Goal: Transaction & Acquisition: Purchase product/service

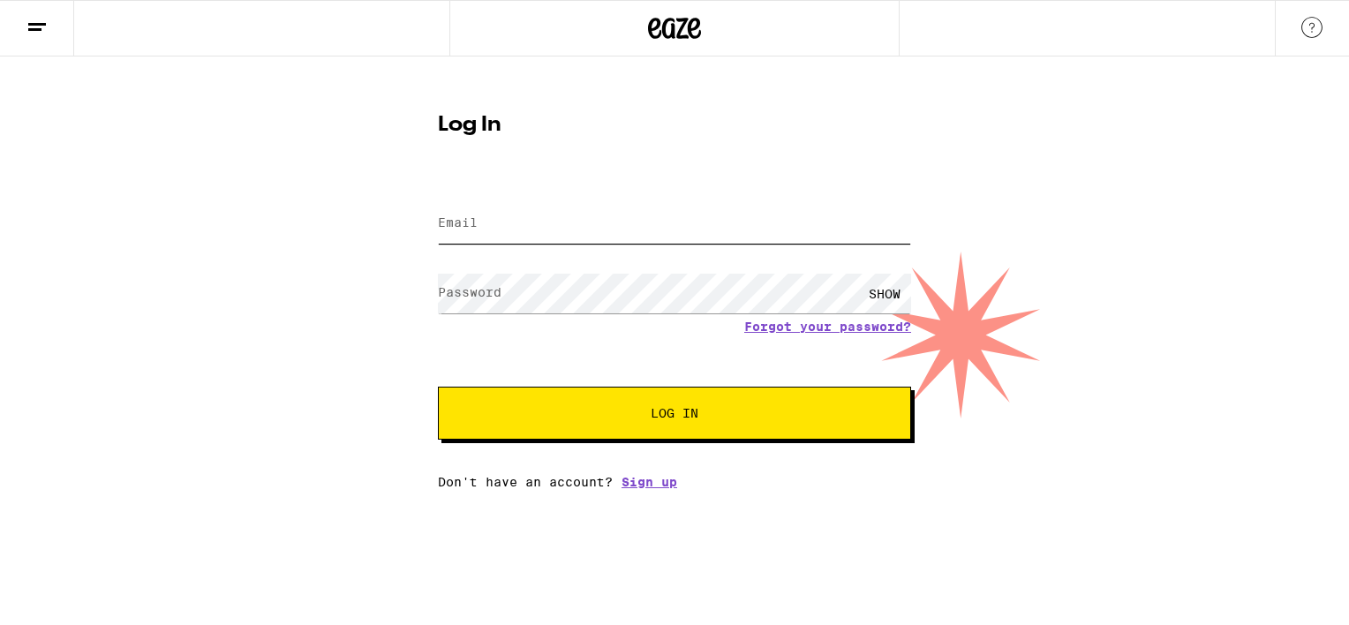
type input "[EMAIL_ADDRESS][DOMAIN_NAME]"
click at [567, 401] on button "Log In" at bounding box center [674, 413] width 473 height 53
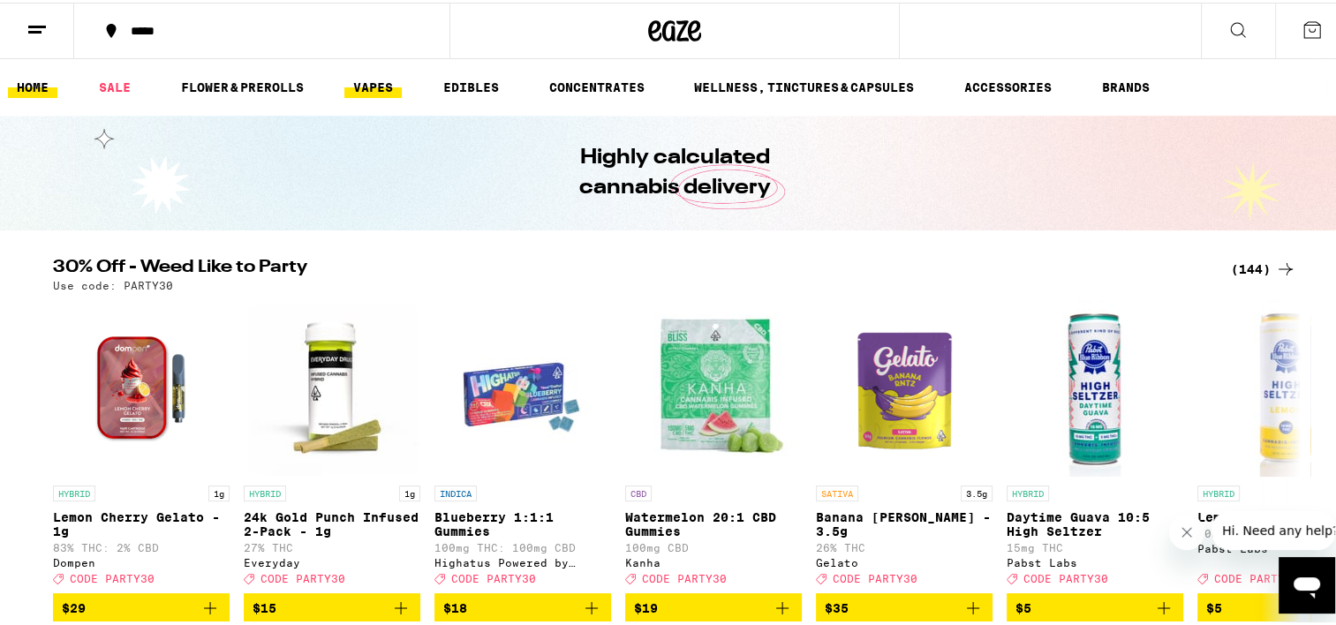
click at [373, 80] on link "VAPES" at bounding box center [372, 84] width 57 height 21
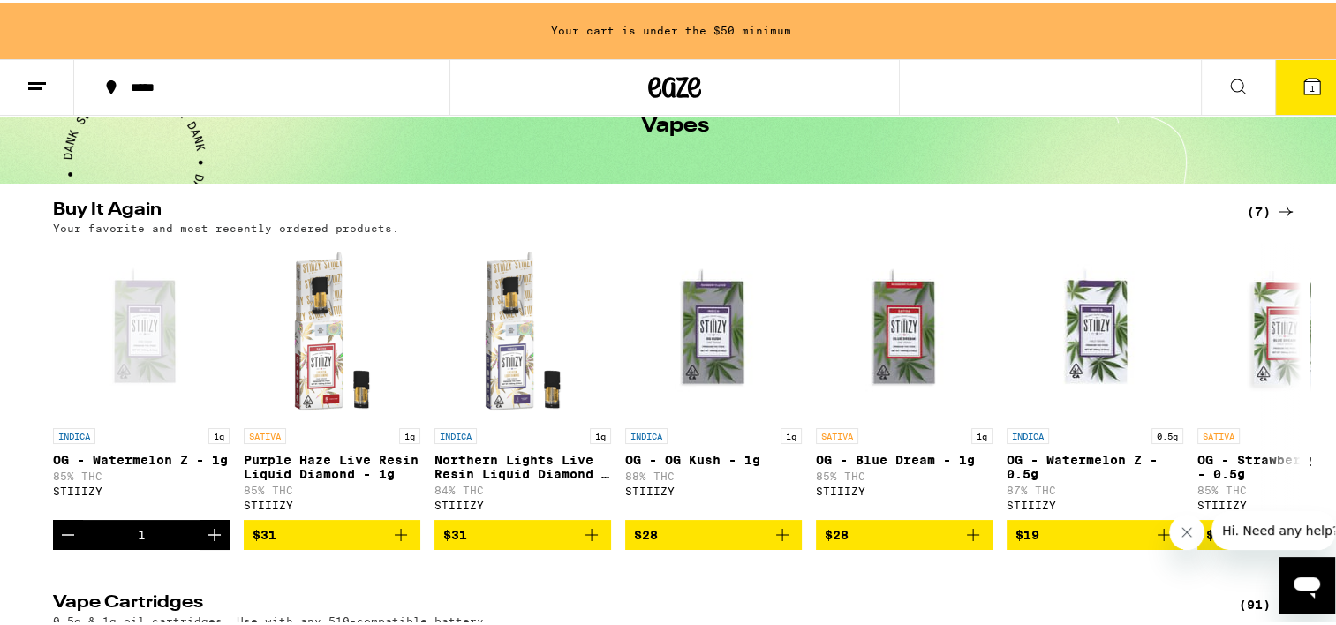
scroll to position [104, 0]
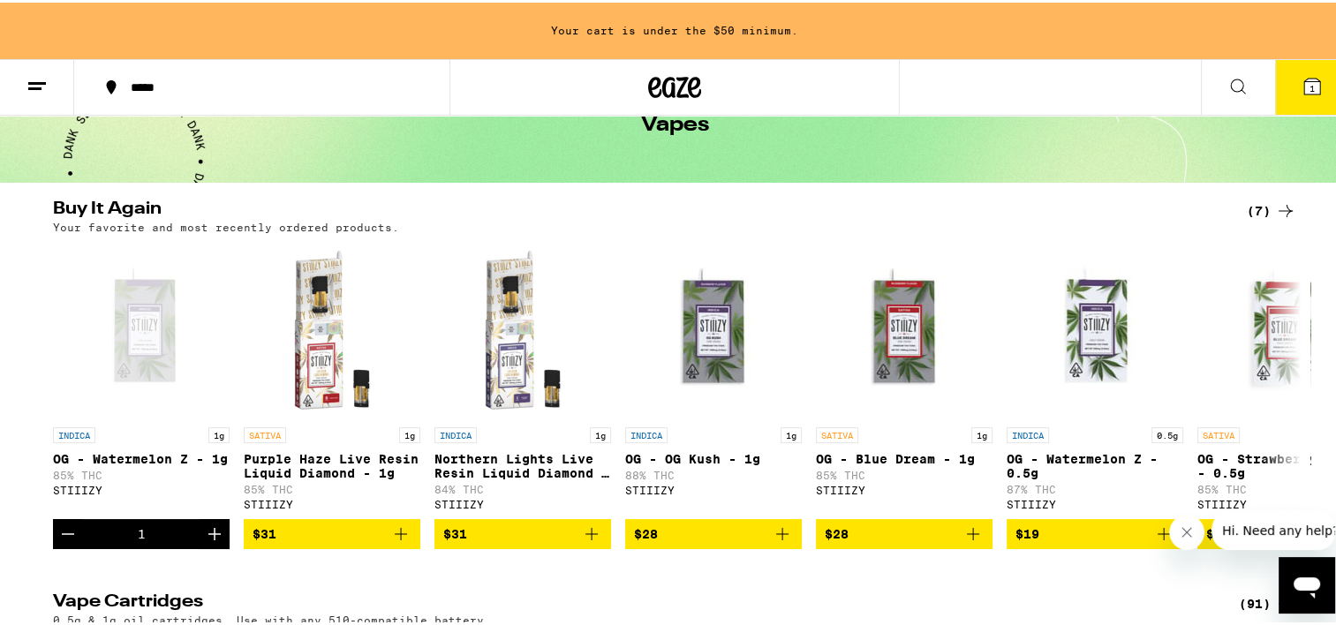
click at [57, 542] on icon "Decrement" at bounding box center [67, 531] width 21 height 21
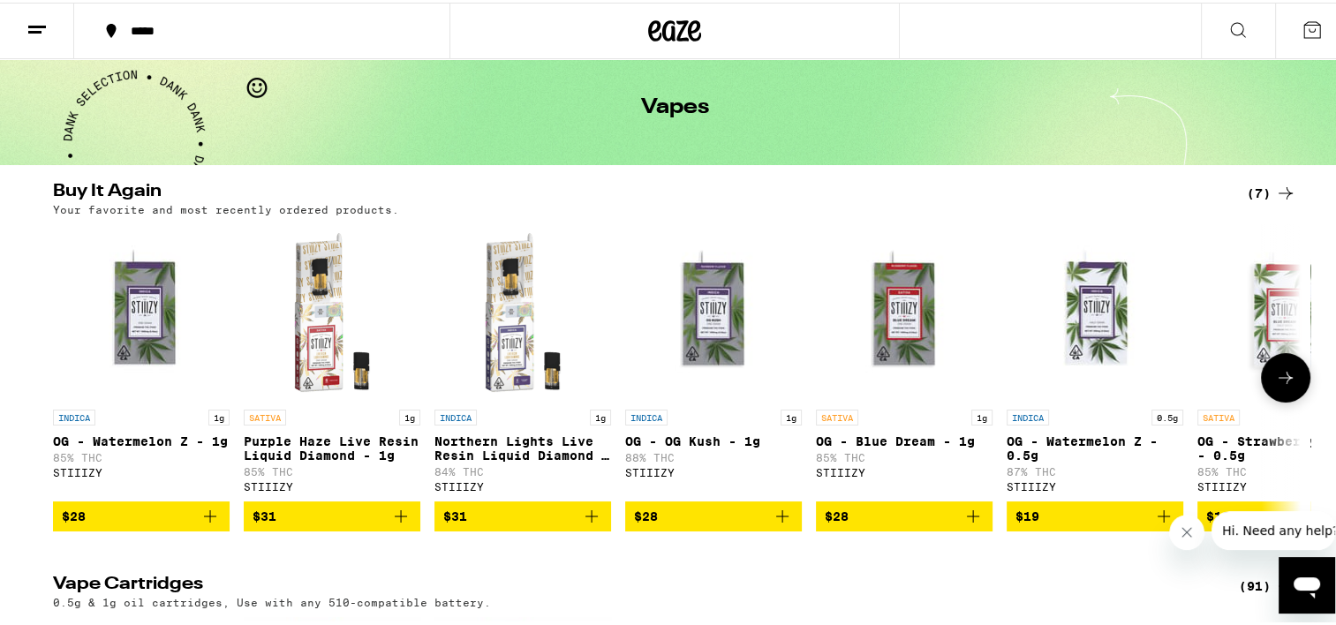
scroll to position [70, 0]
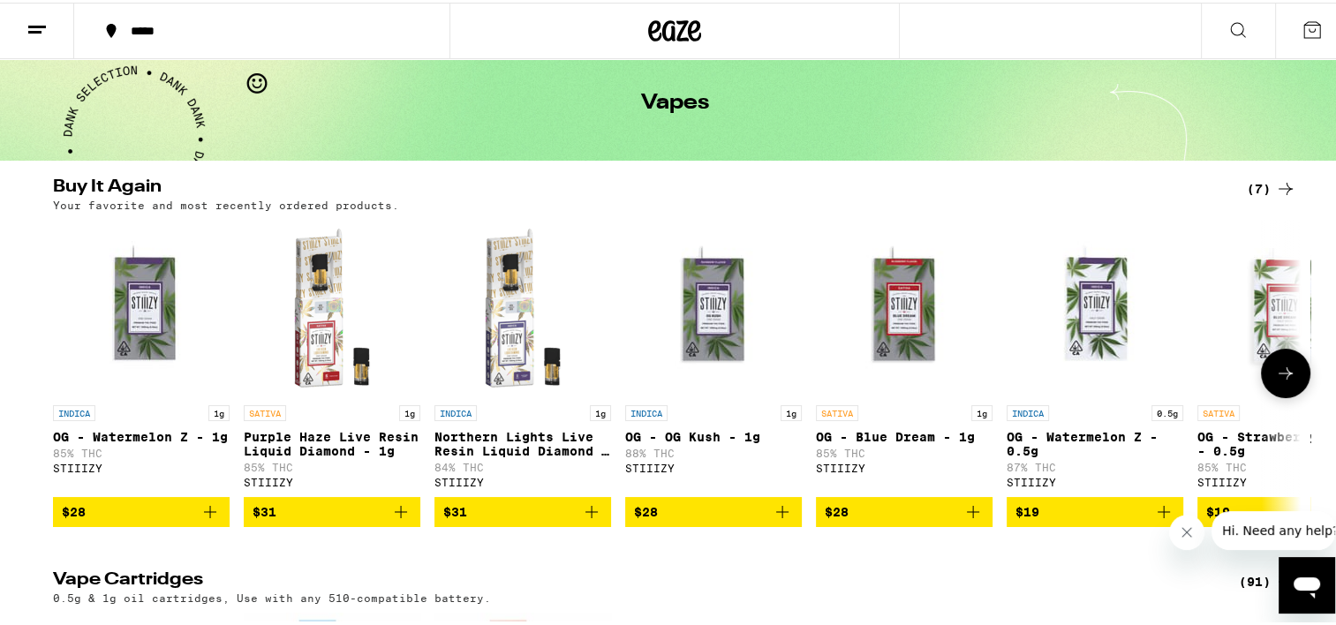
click at [1301, 35] on icon at bounding box center [1311, 27] width 21 height 21
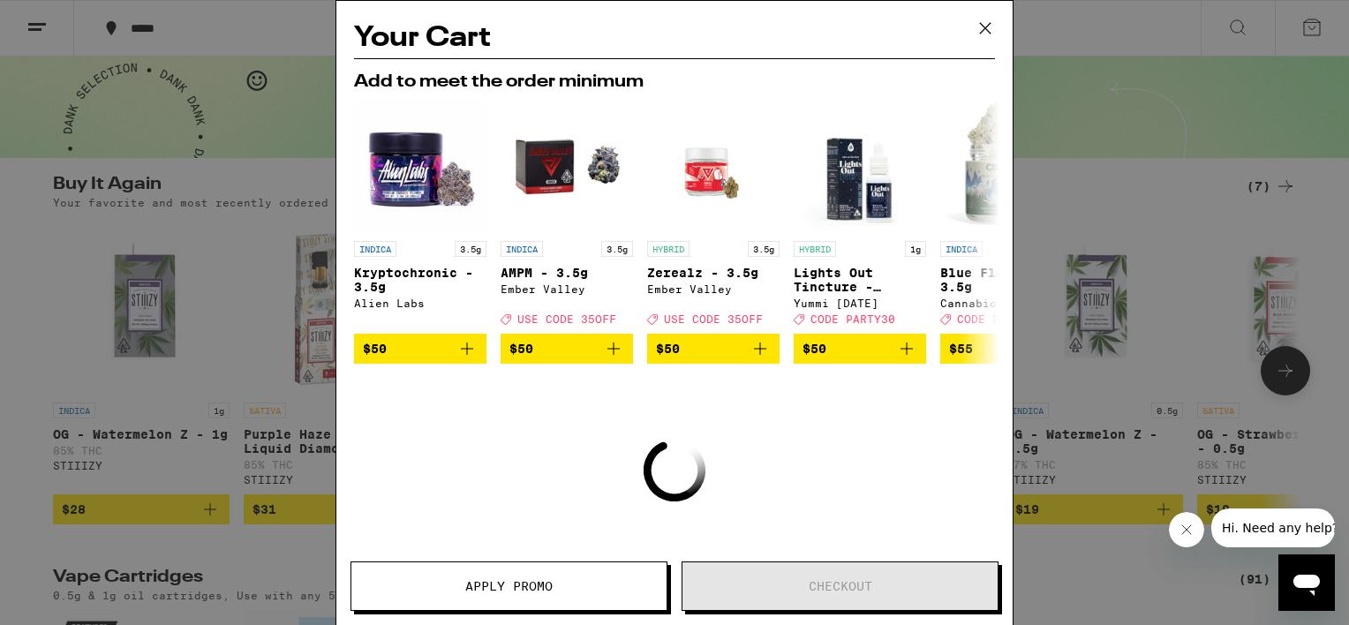
click at [992, 31] on icon at bounding box center [985, 28] width 26 height 26
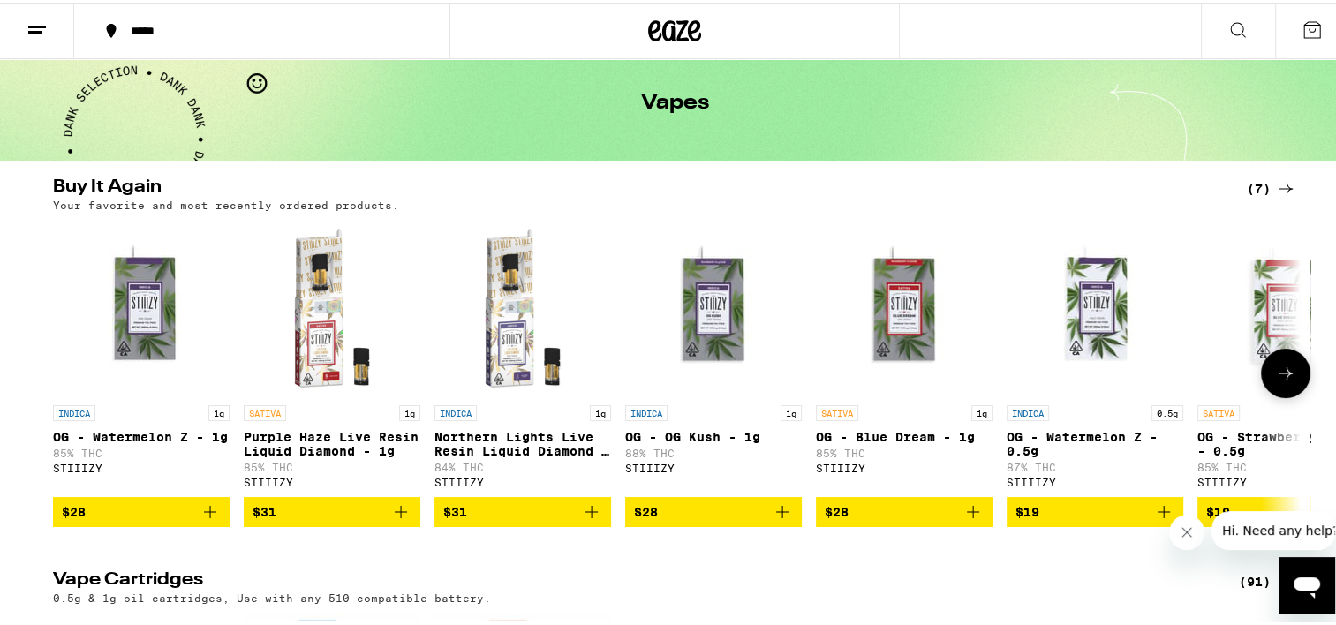
click at [34, 29] on line at bounding box center [34, 29] width 13 height 0
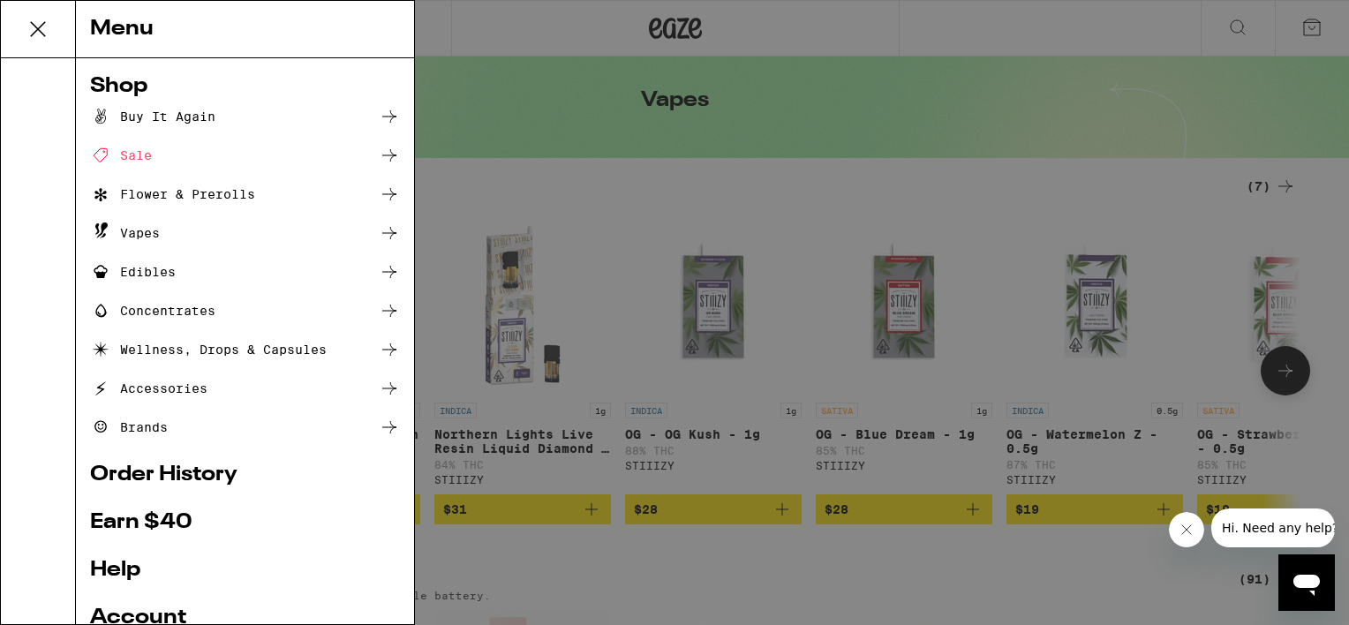
click at [197, 114] on div "Buy It Again" at bounding box center [152, 116] width 125 height 21
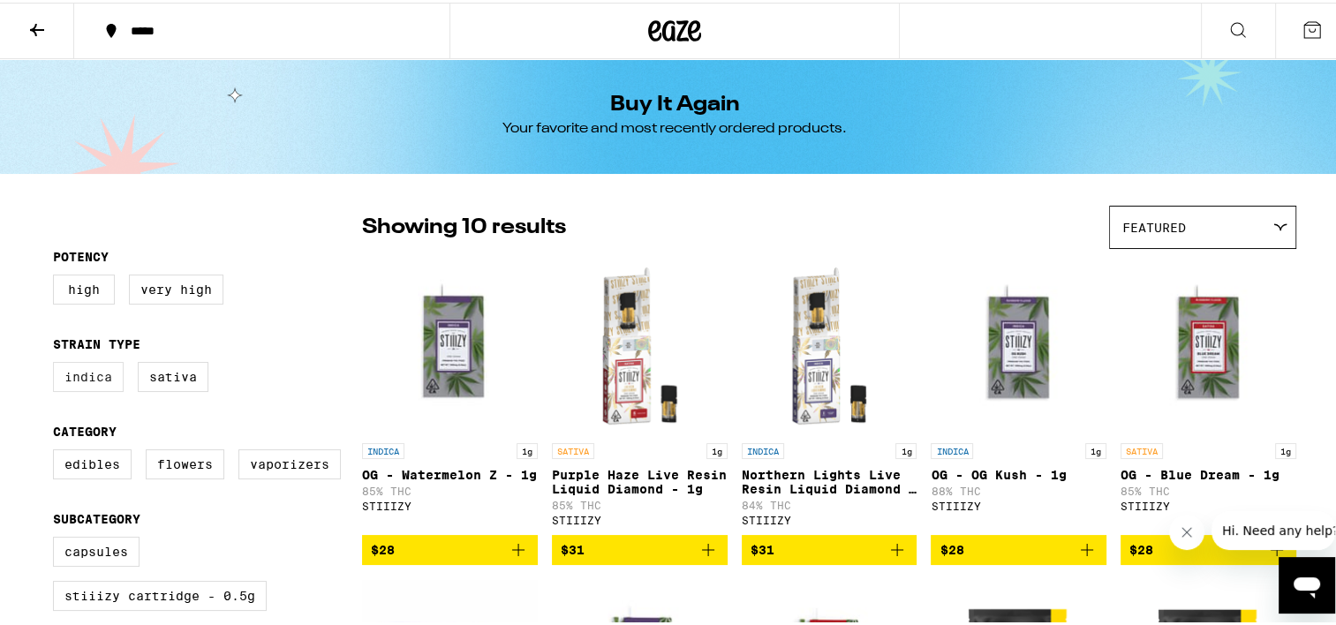
click at [94, 372] on label "Indica" at bounding box center [88, 374] width 71 height 30
click at [57, 363] on input "Indica" at bounding box center [57, 362] width 1 height 1
checkbox input "true"
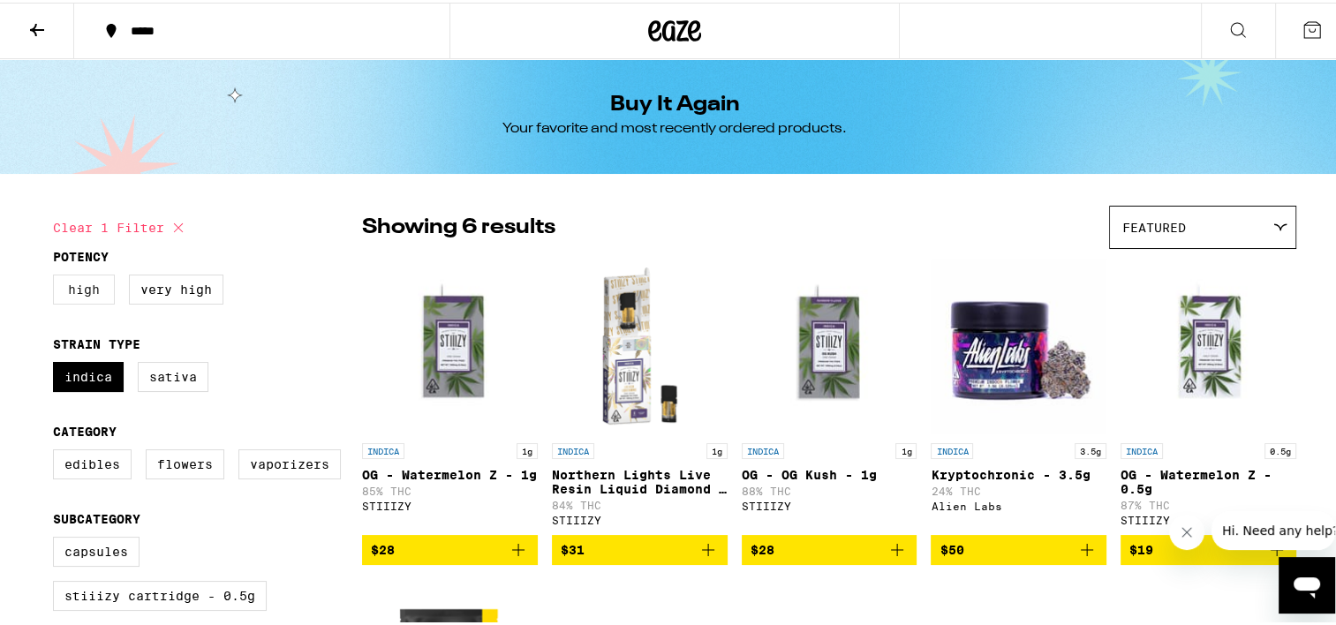
click at [79, 289] on label "High" at bounding box center [84, 287] width 62 height 30
click at [57, 275] on input "High" at bounding box center [57, 275] width 1 height 1
checkbox input "true"
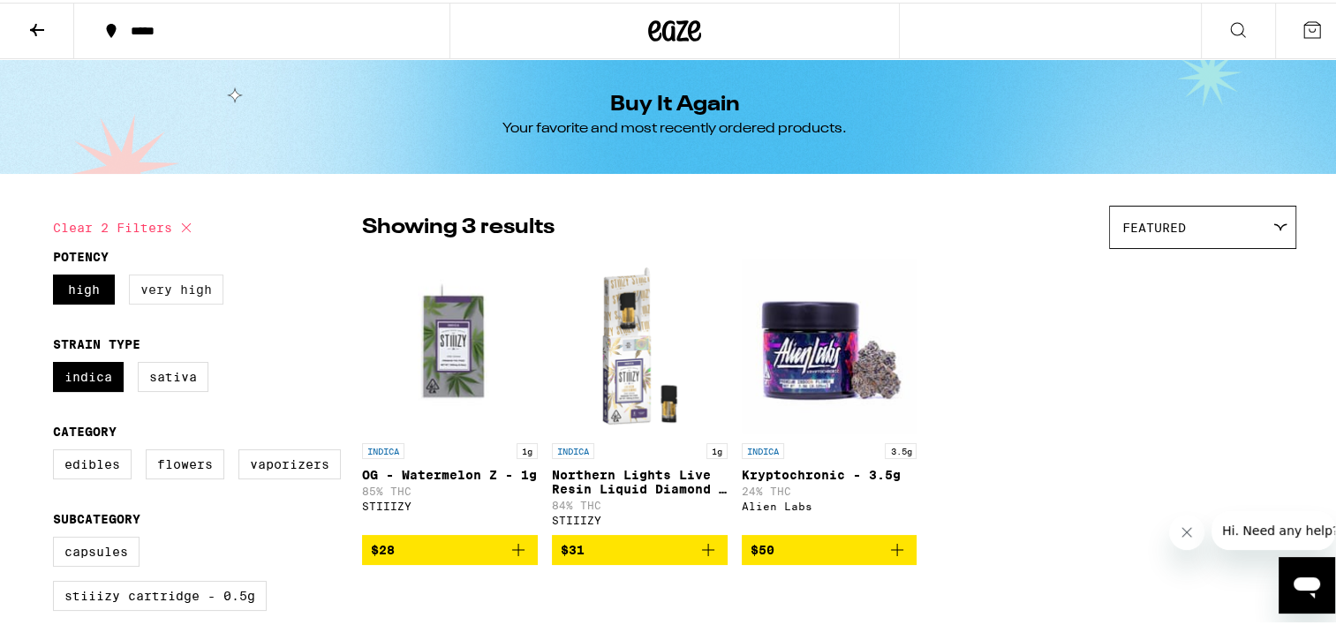
click at [154, 292] on label "Very High" at bounding box center [176, 287] width 94 height 30
click at [57, 275] on input "Very High" at bounding box center [57, 275] width 1 height 1
checkbox input "true"
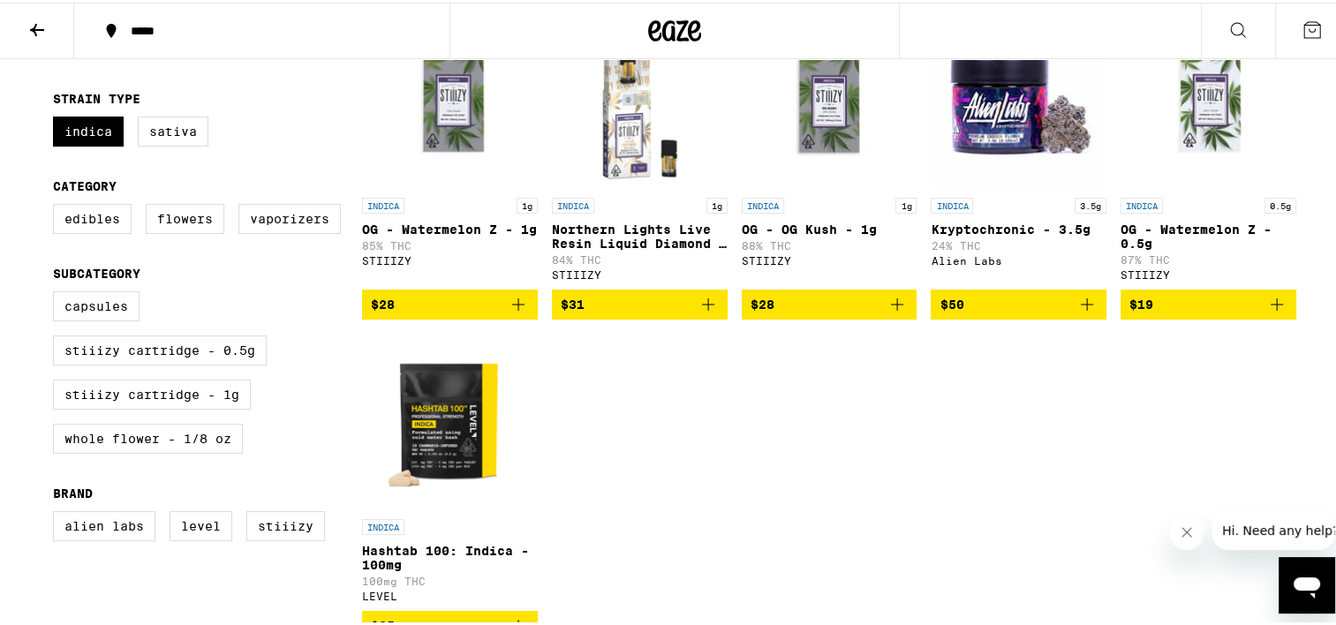
scroll to position [247, 0]
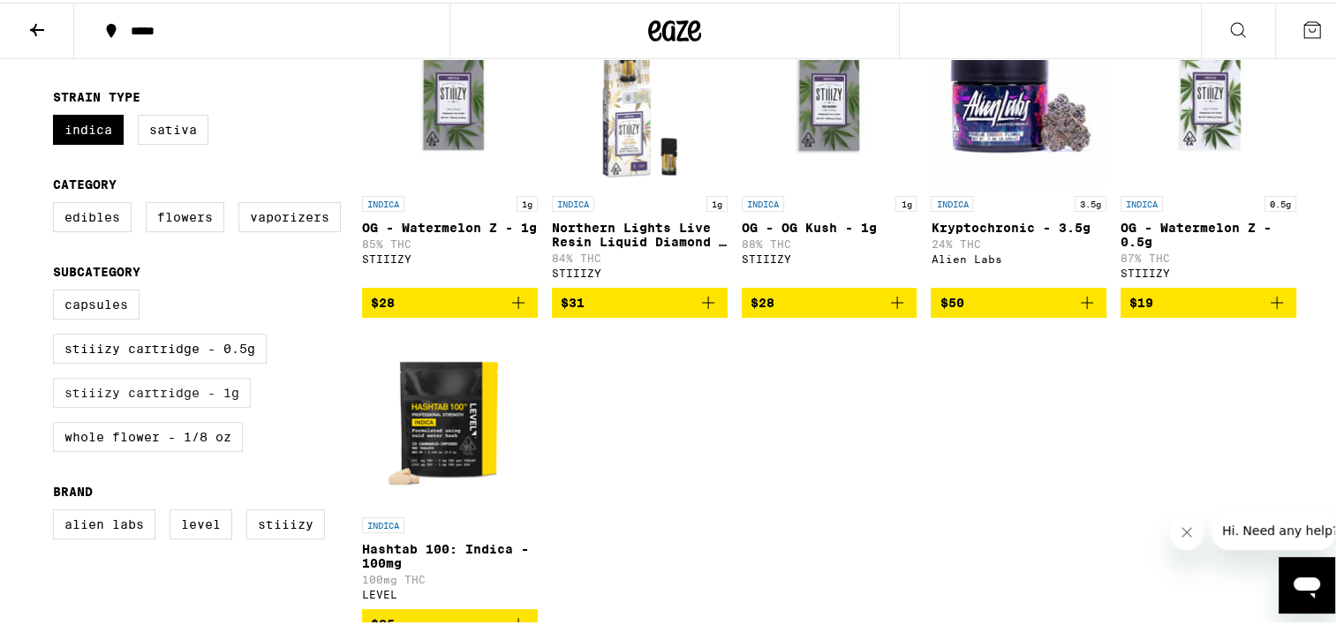
click at [183, 400] on label "STIIIZY Cartridge - 1g" at bounding box center [152, 390] width 198 height 30
click at [57, 290] on input "STIIIZY Cartridge - 1g" at bounding box center [57, 290] width 1 height 1
checkbox input "true"
